Goal: Communication & Community: Connect with others

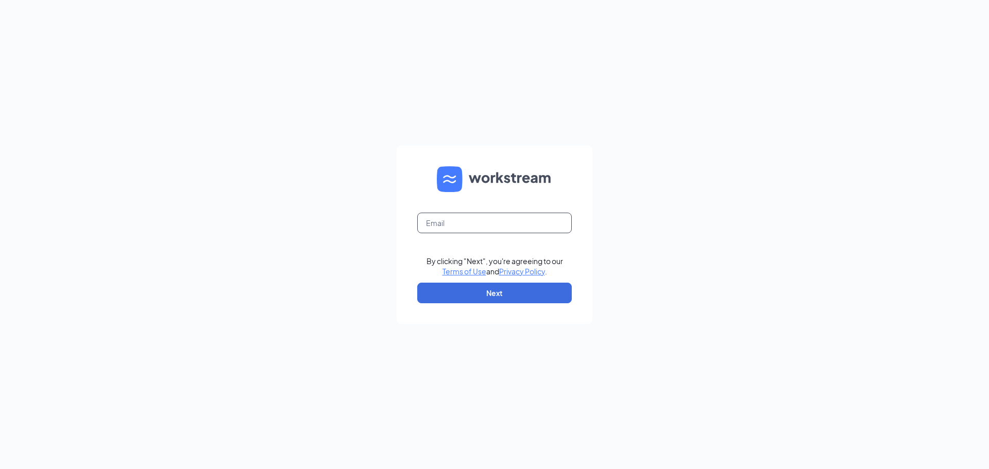
click at [525, 229] on input "text" at bounding box center [494, 223] width 155 height 21
type input "merrisa.jimmyjohnssl@gmail.com"
click at [521, 284] on button "Next" at bounding box center [494, 293] width 155 height 21
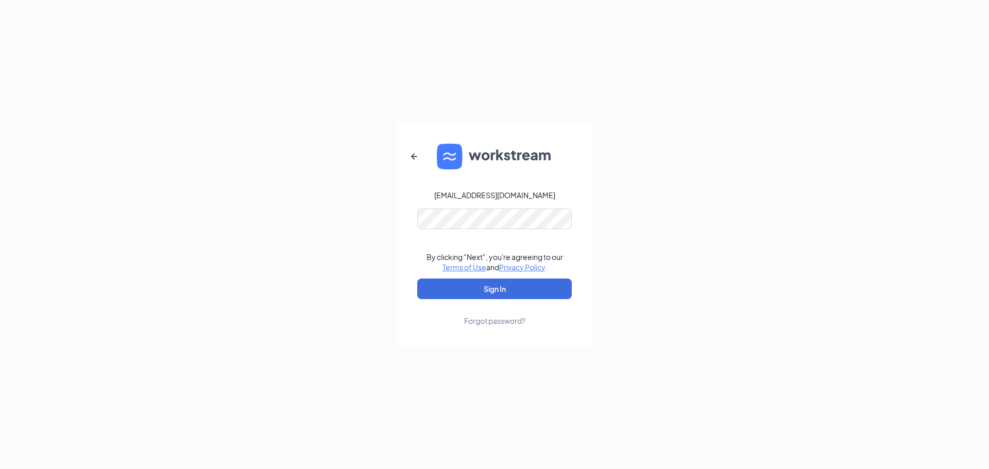
click at [531, 232] on form "merrisa.jimmyjohnssl@gmail.com By clicking "Next", you're agreeing to our Terms…" at bounding box center [495, 235] width 196 height 224
click at [488, 269] on div "By clicking "Next", you're agreeing to our Terms of Use and Privacy Policy ." at bounding box center [495, 262] width 137 height 21
click at [490, 292] on button "Sign In" at bounding box center [494, 289] width 155 height 21
click at [417, 279] on button "Sign In" at bounding box center [494, 289] width 155 height 21
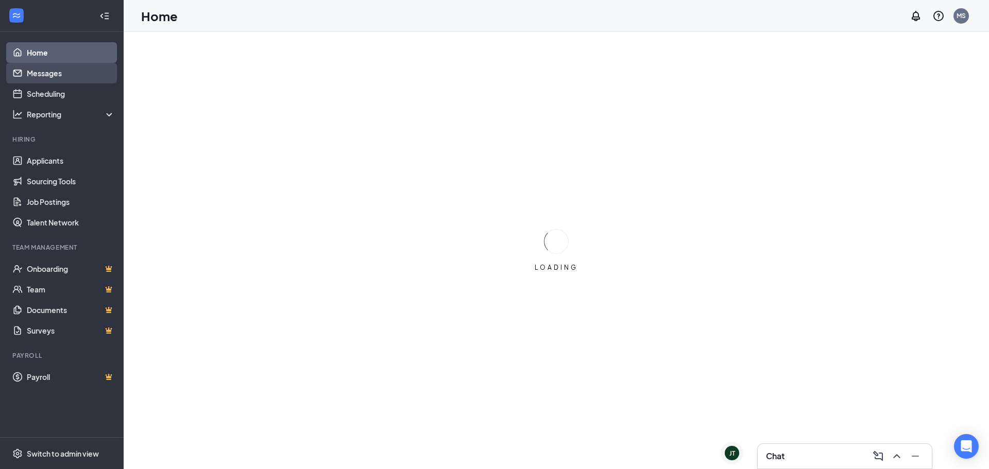
click at [63, 75] on link "Messages" at bounding box center [71, 73] width 88 height 21
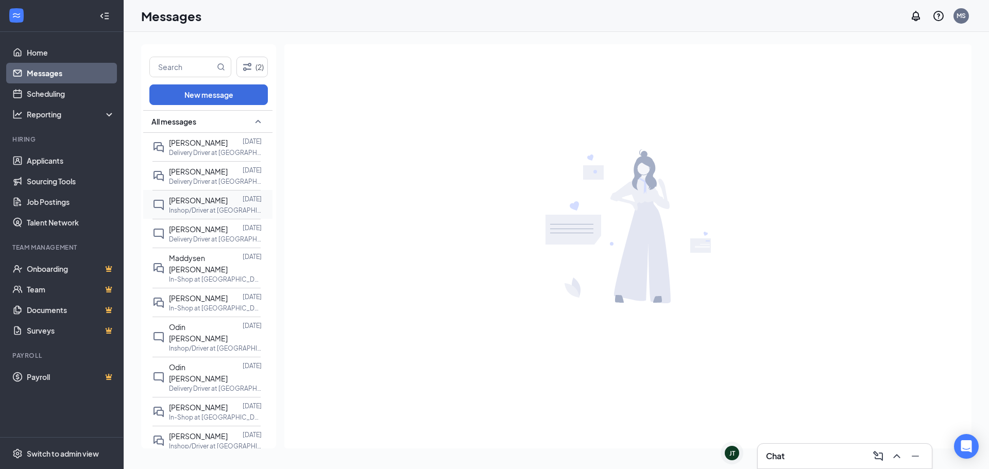
click at [188, 203] on span "[PERSON_NAME]" at bounding box center [198, 200] width 59 height 9
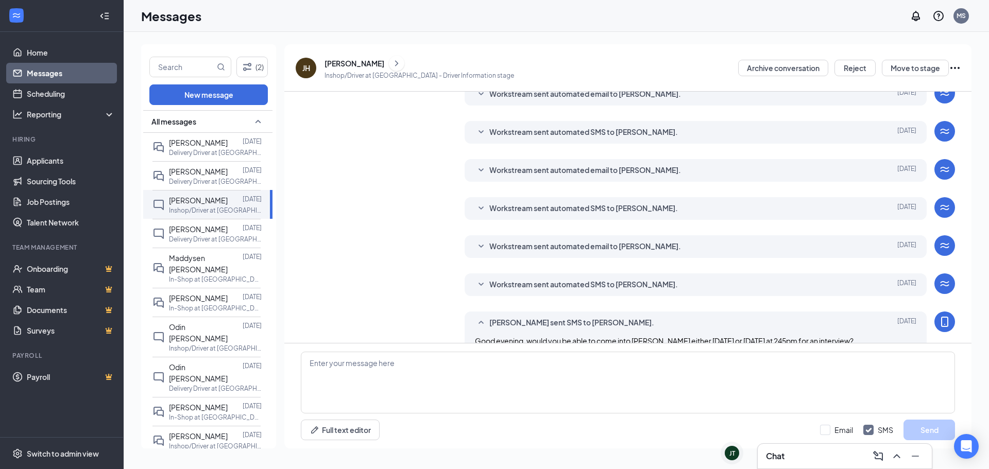
scroll to position [134, 0]
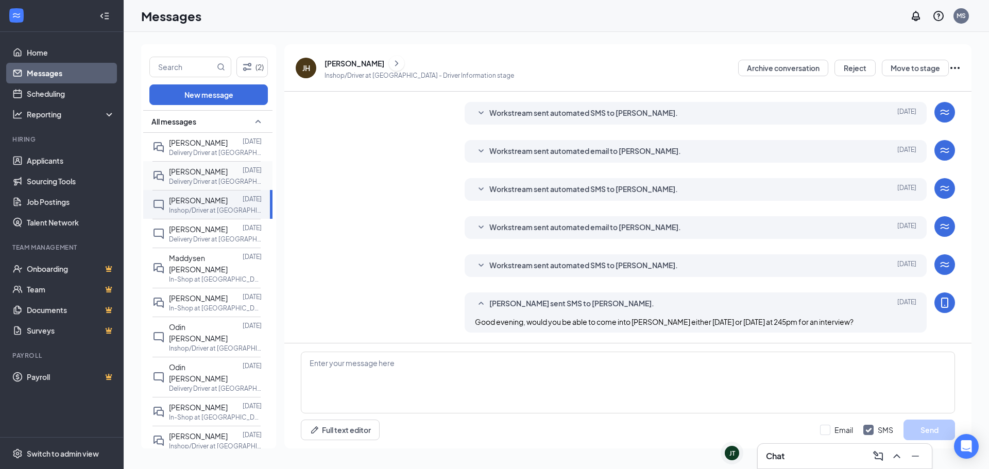
click at [192, 185] on p "Delivery Driver at [GEOGRAPHIC_DATA]" at bounding box center [215, 181] width 93 height 9
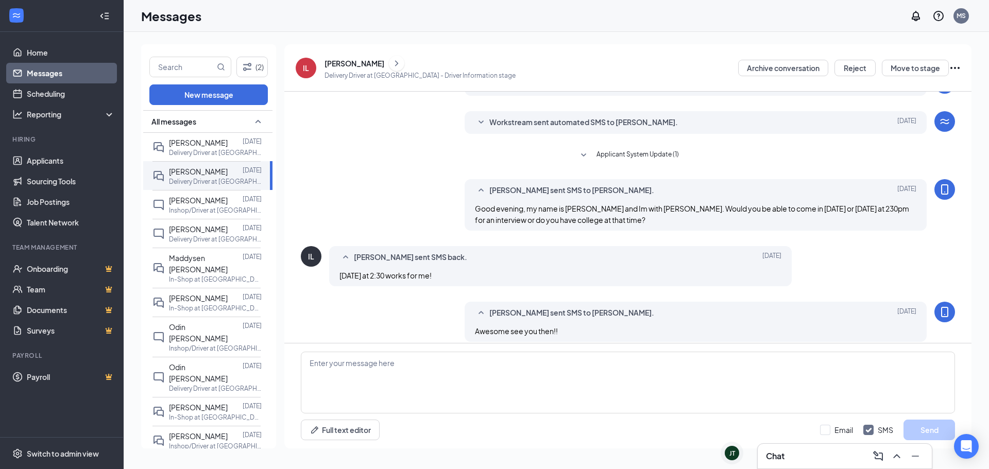
scroll to position [172, 0]
